Goal: Task Accomplishment & Management: Manage account settings

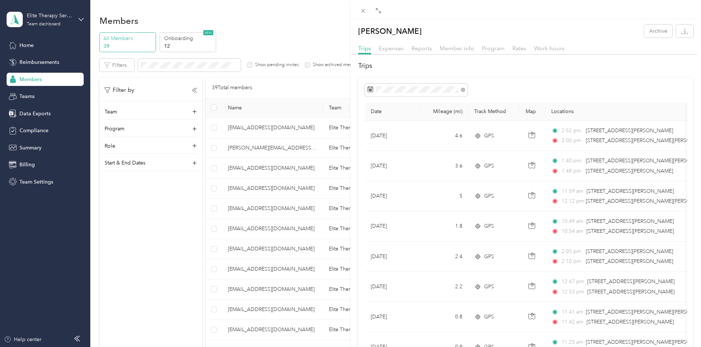
scroll to position [220, 0]
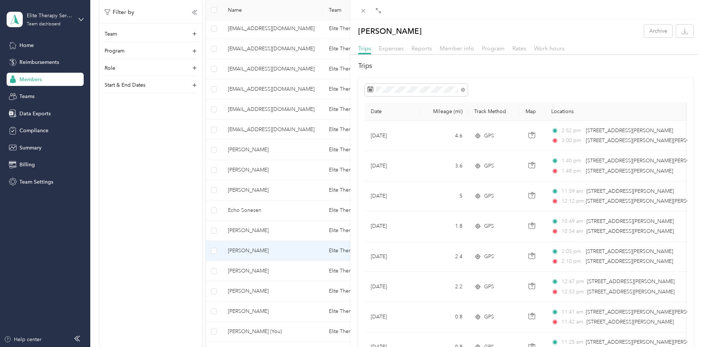
click at [28, 148] on div "[PERSON_NAME] Archive Trips Expenses Reports Member info Program Rates Work hou…" at bounding box center [350, 173] width 701 height 347
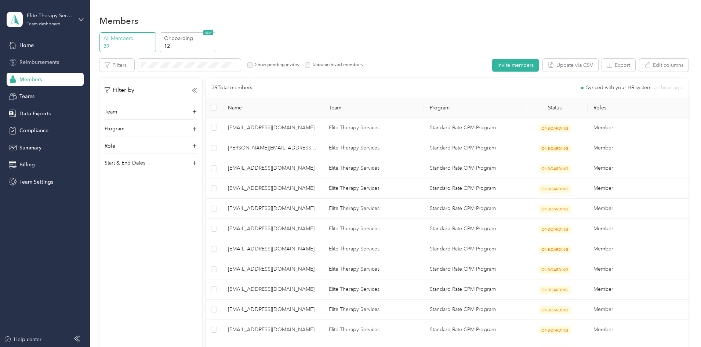
click at [37, 63] on span "Reimbursements" at bounding box center [39, 62] width 40 height 8
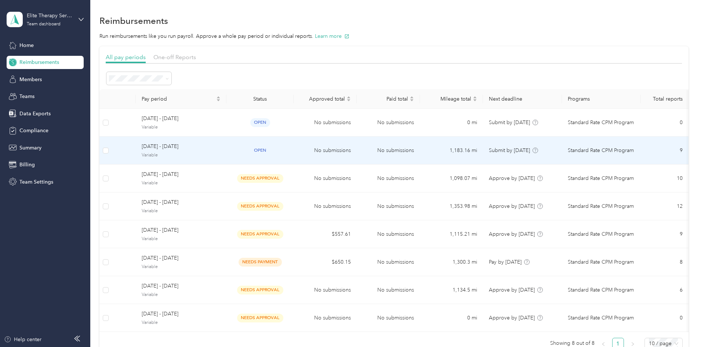
click at [220, 148] on span "[DATE] - [DATE]" at bounding box center [181, 146] width 79 height 8
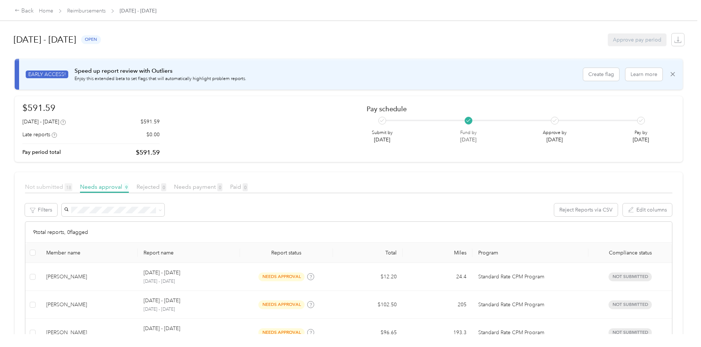
click at [72, 186] on span "Not submitted 18" at bounding box center [48, 186] width 47 height 7
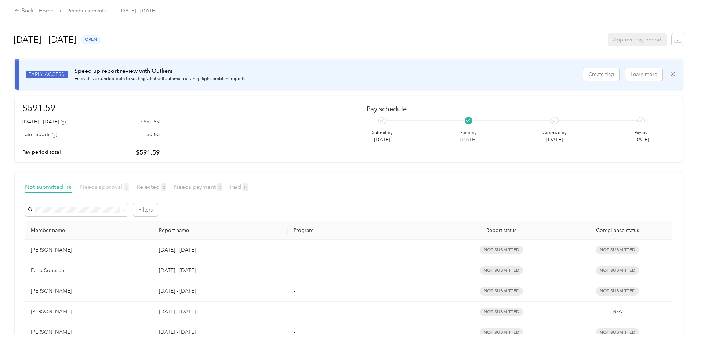
click at [129, 188] on span "Needs approval 9" at bounding box center [104, 186] width 49 height 7
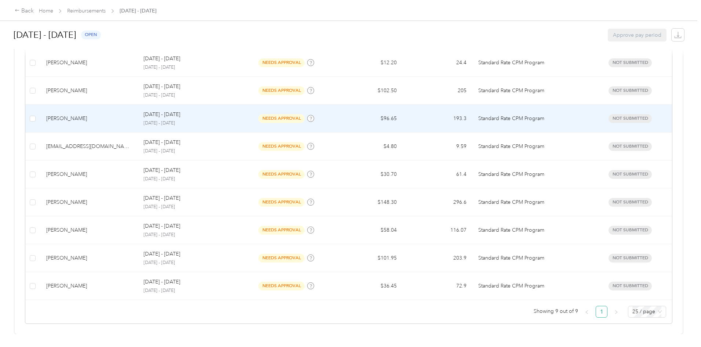
scroll to position [219, 0]
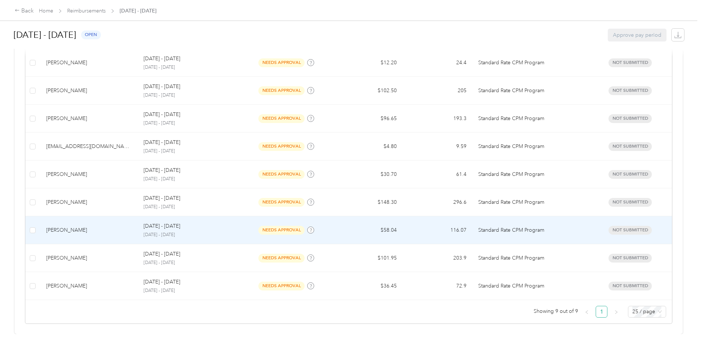
click at [269, 226] on div "needs approval" at bounding box center [286, 230] width 81 height 8
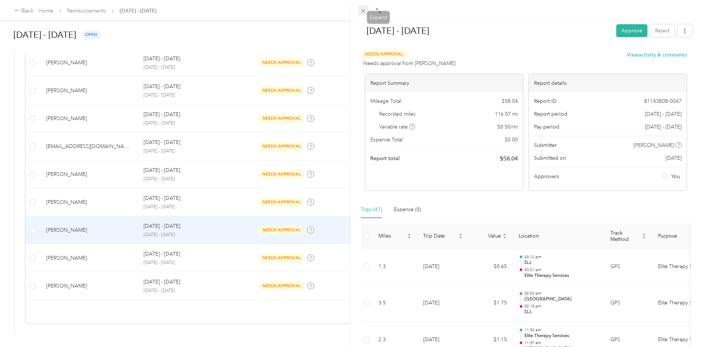
click at [366, 9] on icon at bounding box center [363, 11] width 6 height 6
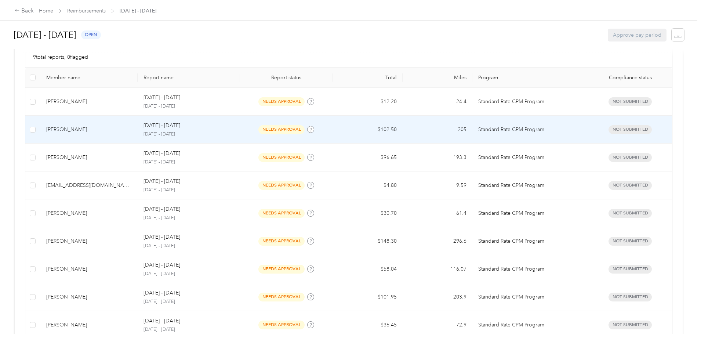
scroll to position [109, 0]
